Goal: Book appointment/travel/reservation

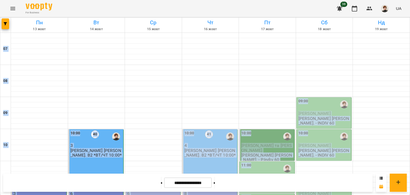
drag, startPoint x: 405, startPoint y: 28, endPoint x: 410, endPoint y: 81, distance: 53.3
click at [387, 76] on div at bounding box center [381, 78] width 57 height 5
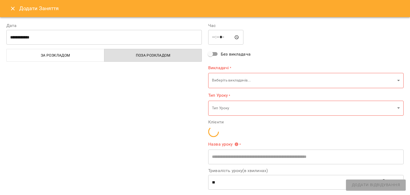
type input "**********"
